Goal: Task Accomplishment & Management: Manage account settings

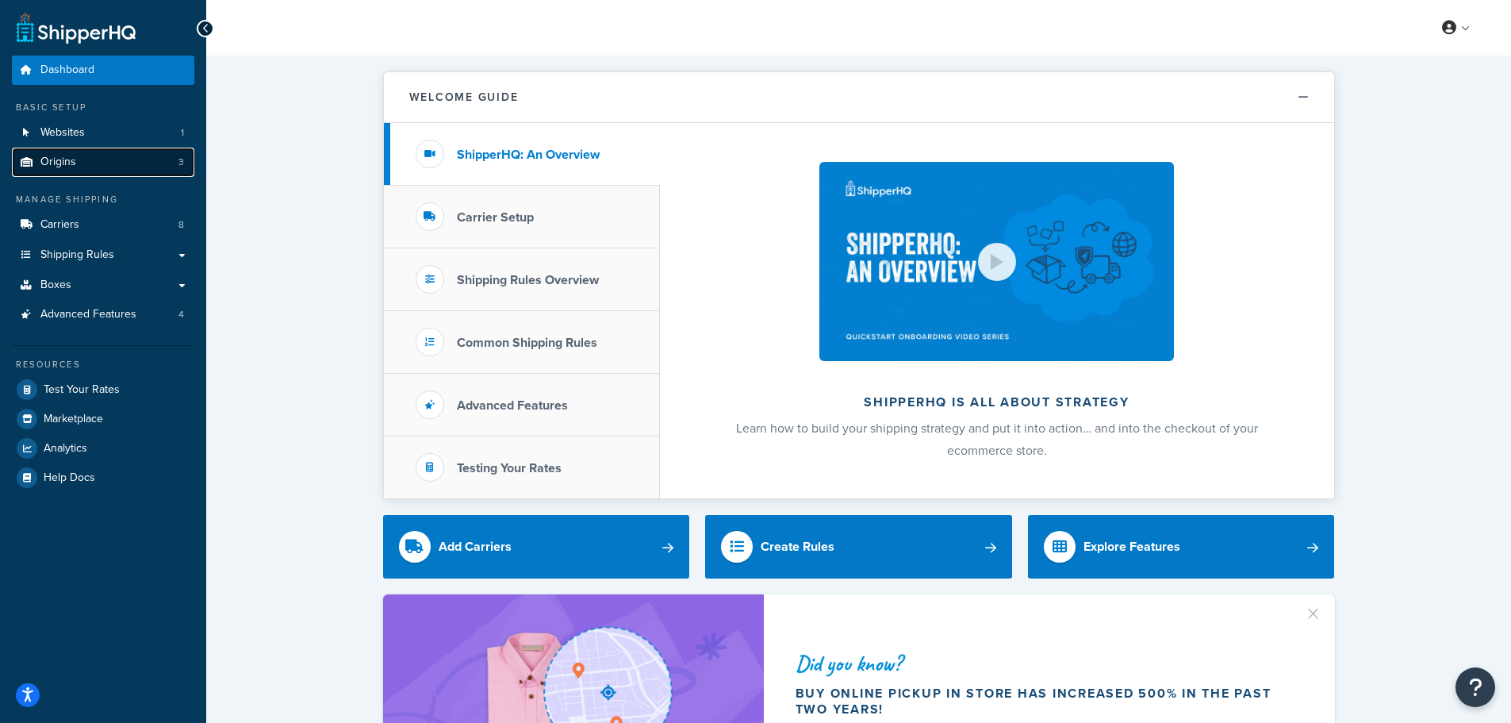
click at [71, 155] on span "Origins" at bounding box center [58, 161] width 36 height 13
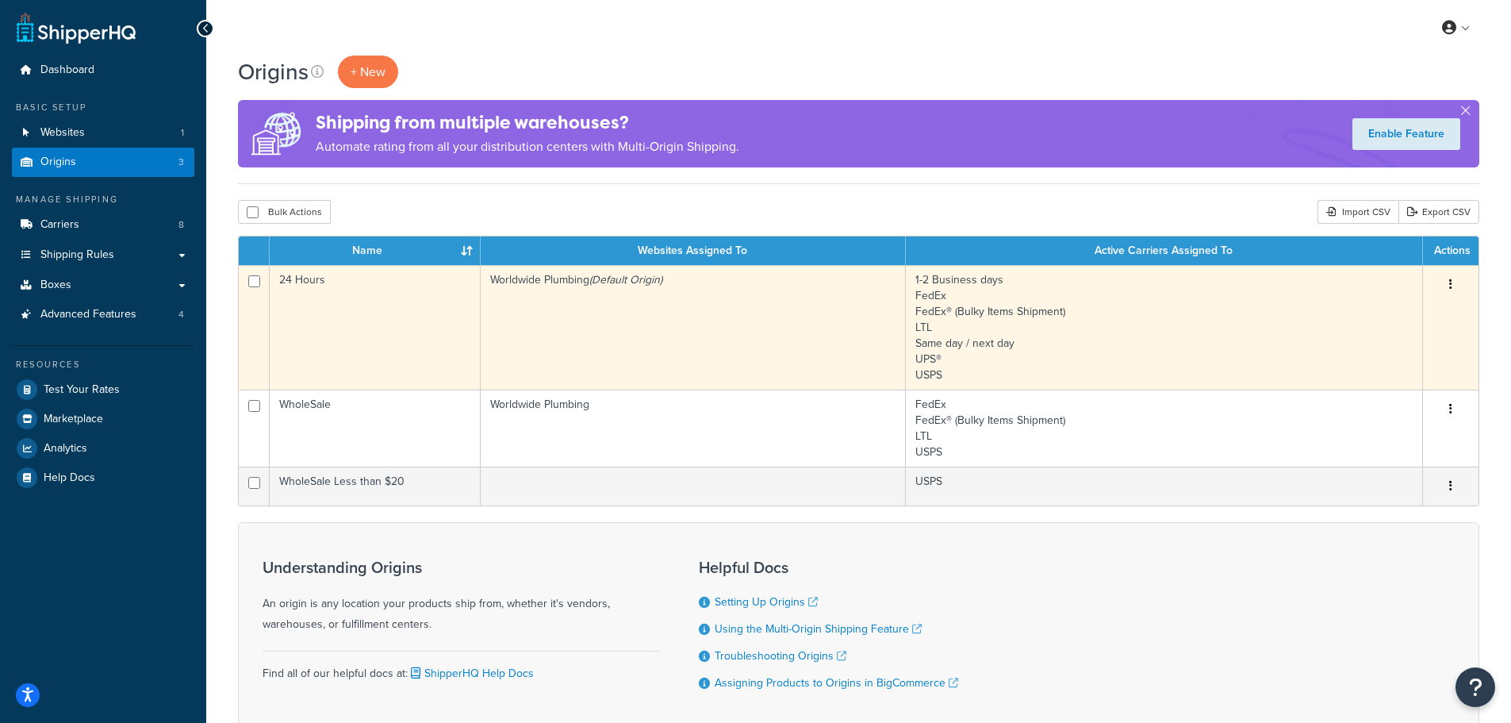
click at [357, 301] on td "24 Hours" at bounding box center [375, 327] width 211 height 125
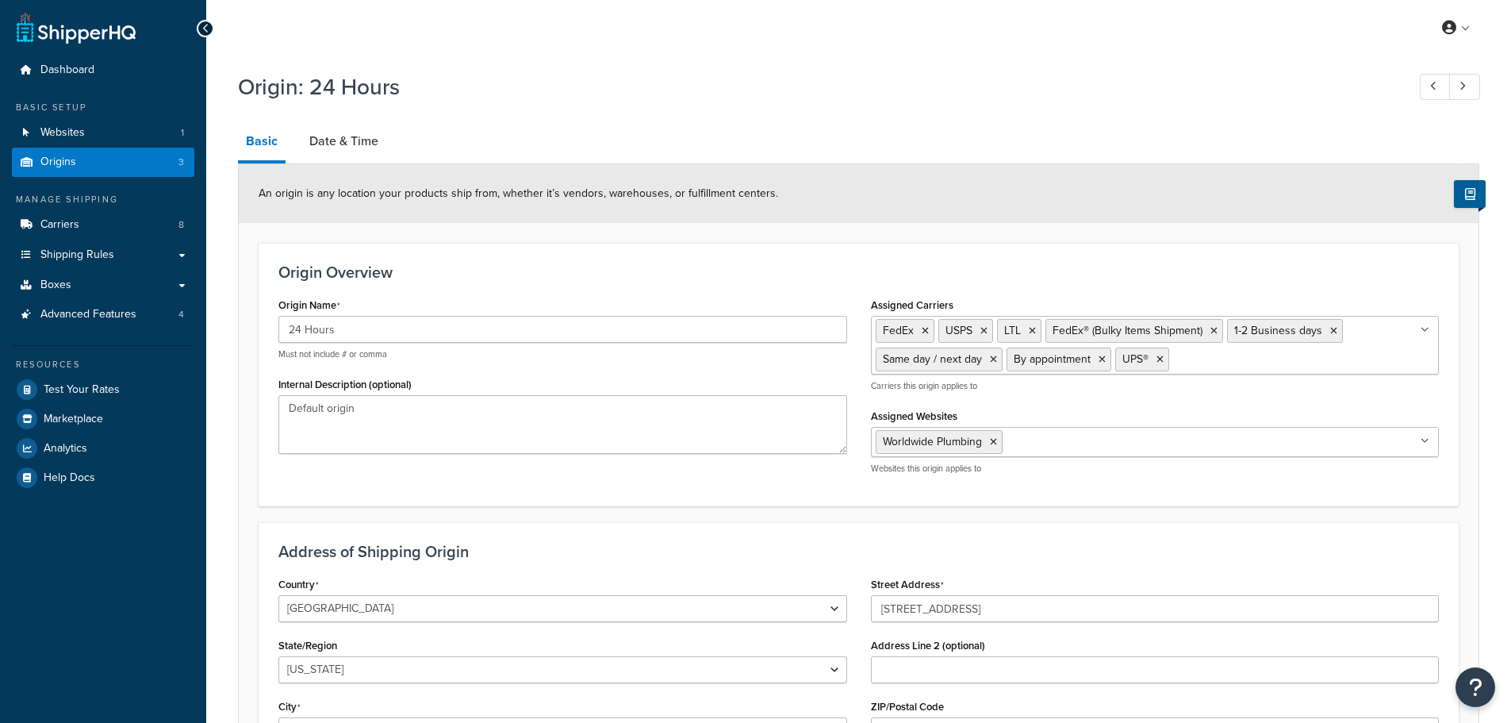
select select "32"
click at [339, 142] on link "Date & Time" at bounding box center [343, 141] width 85 height 38
select select "PER_SHIPPING_METHOD_TYPE"
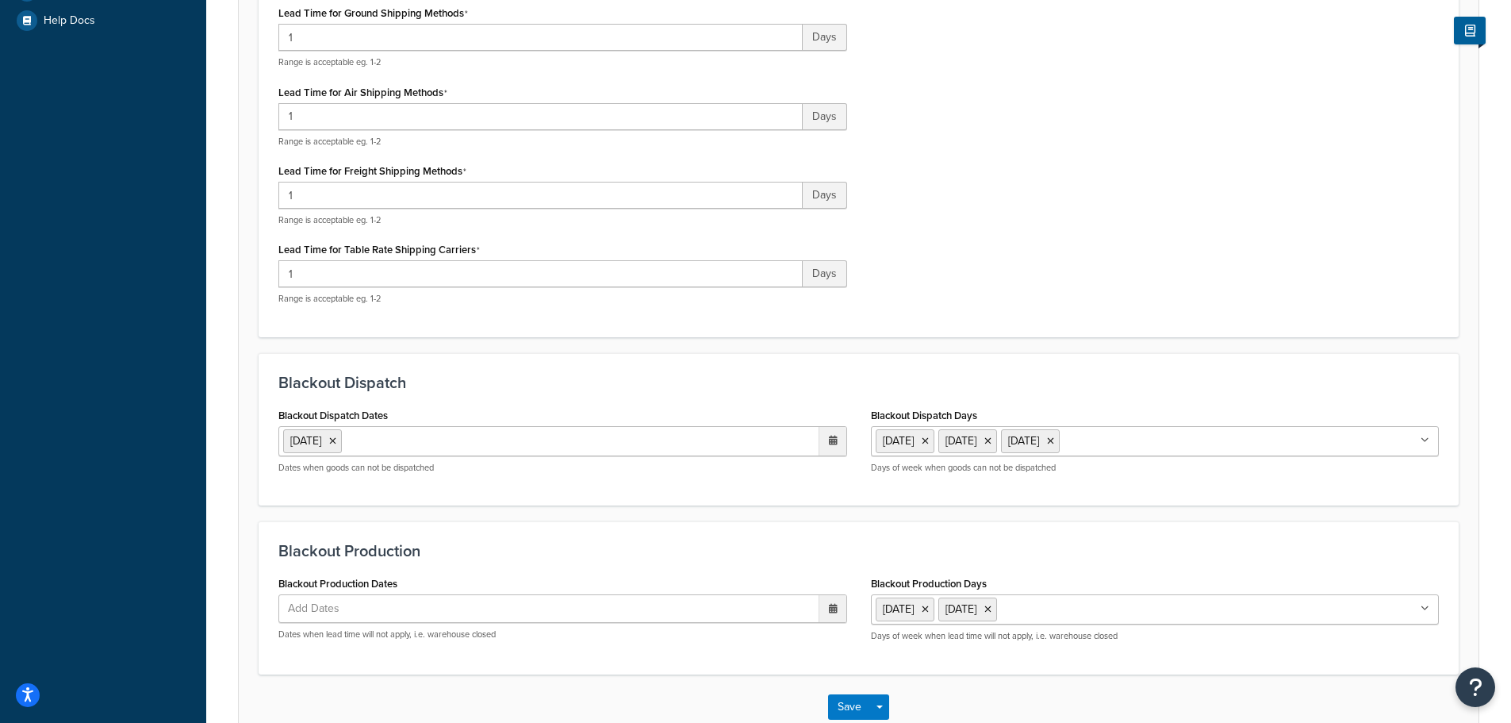
scroll to position [476, 0]
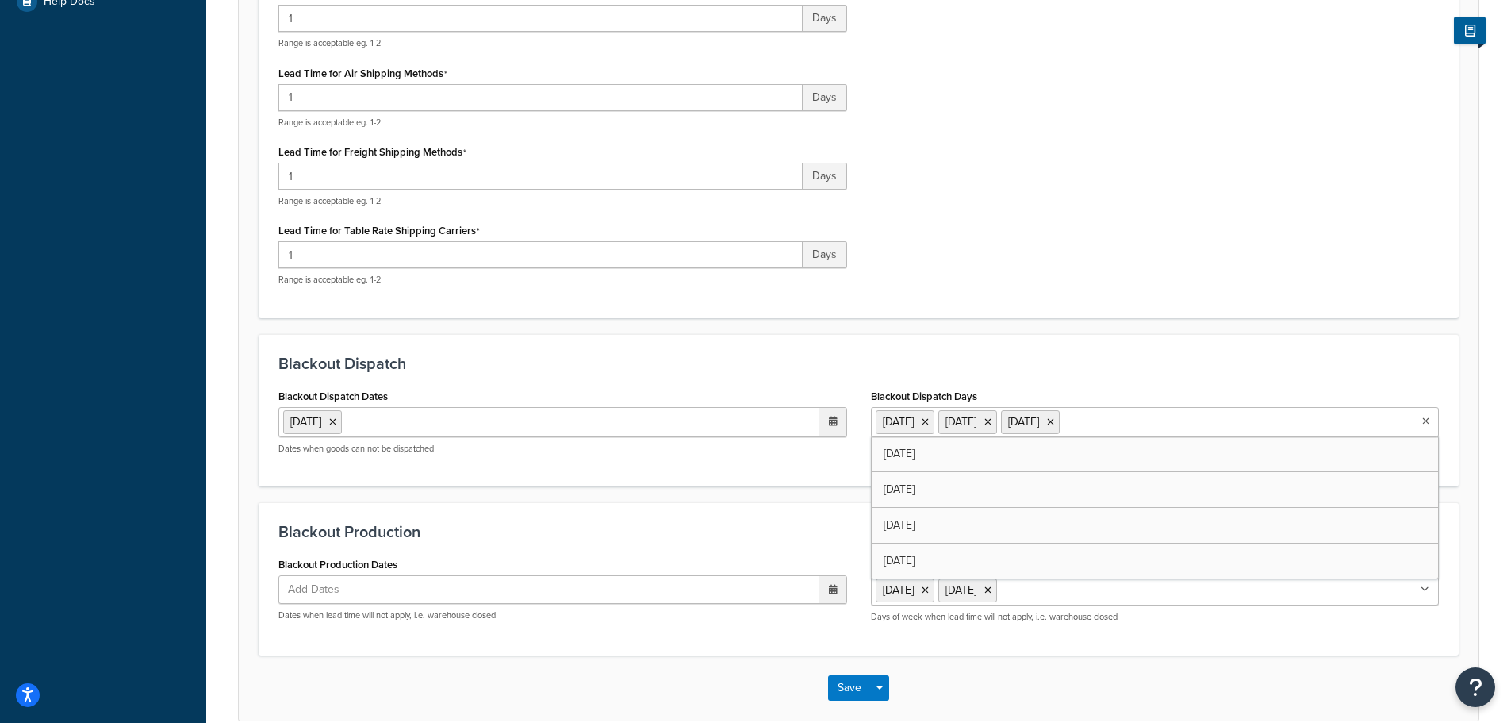
click at [1111, 425] on input "Blackout Dispatch Days" at bounding box center [1134, 420] width 140 height 17
click at [520, 426] on ul "1 Sep 2025" at bounding box center [562, 422] width 569 height 30
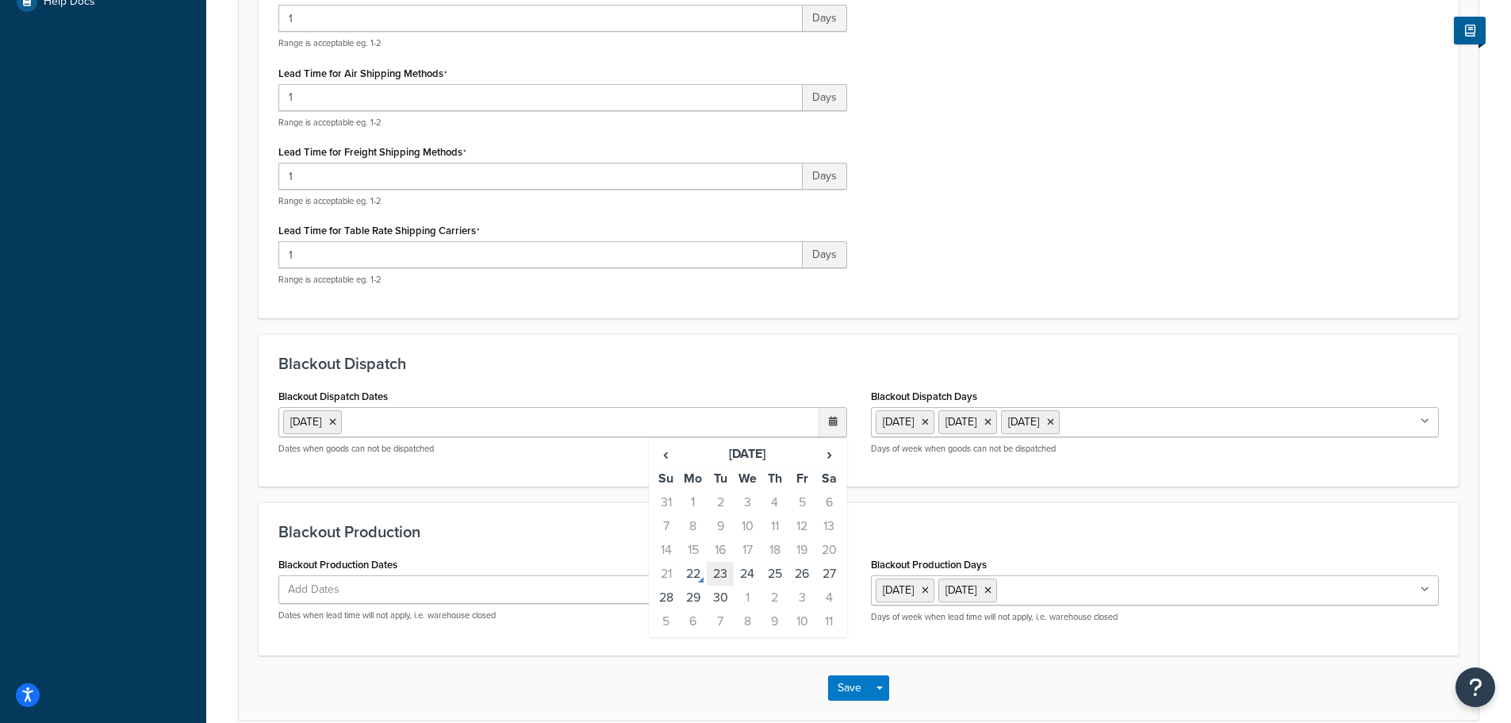
click at [724, 574] on td "23" at bounding box center [720, 574] width 27 height 24
click at [749, 573] on td "24" at bounding box center [747, 574] width 27 height 24
click at [697, 577] on td "22" at bounding box center [693, 574] width 27 height 24
click at [724, 662] on div "Save Save Dropdown Save and Edit Save and Duplicate Save and Create New" at bounding box center [859, 687] width 1240 height 65
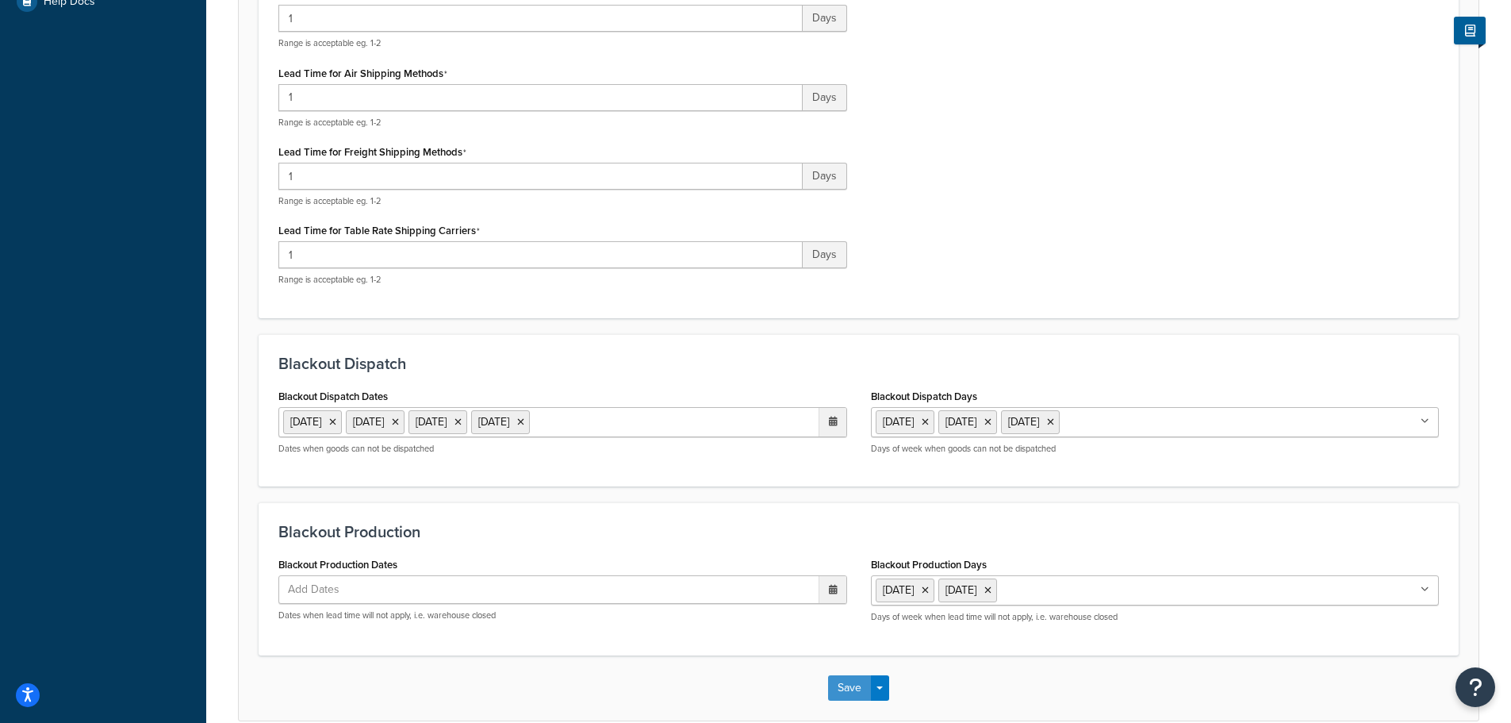
click at [838, 678] on button "Save" at bounding box center [849, 687] width 43 height 25
